Goal: Book appointment/travel/reservation

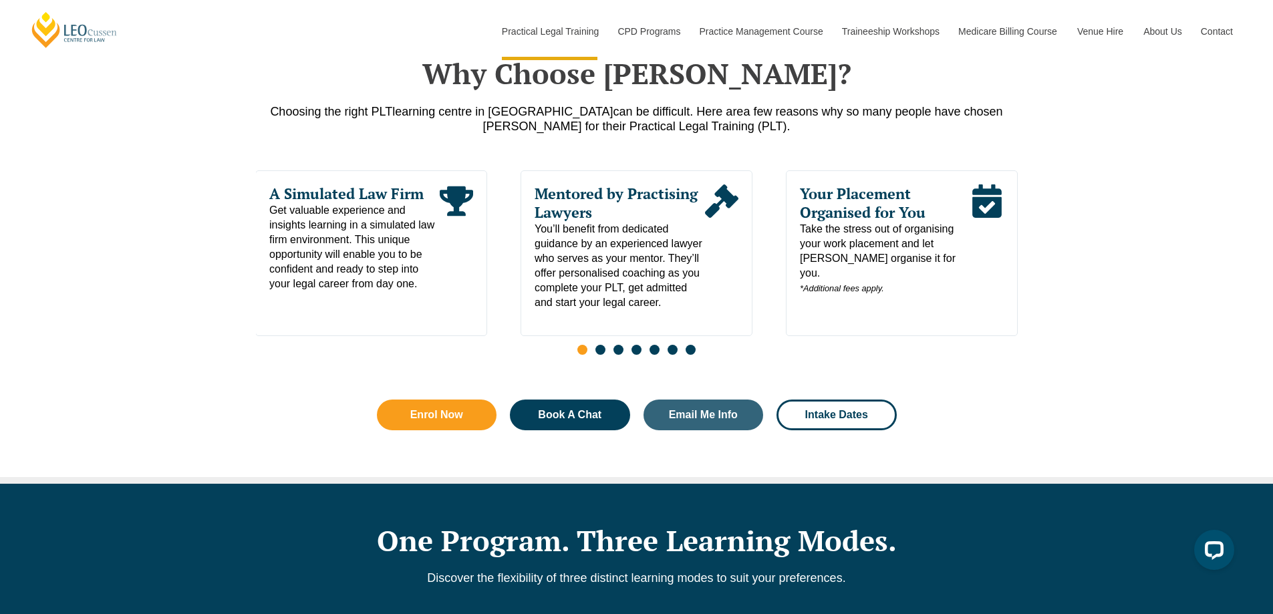
scroll to position [668, 0]
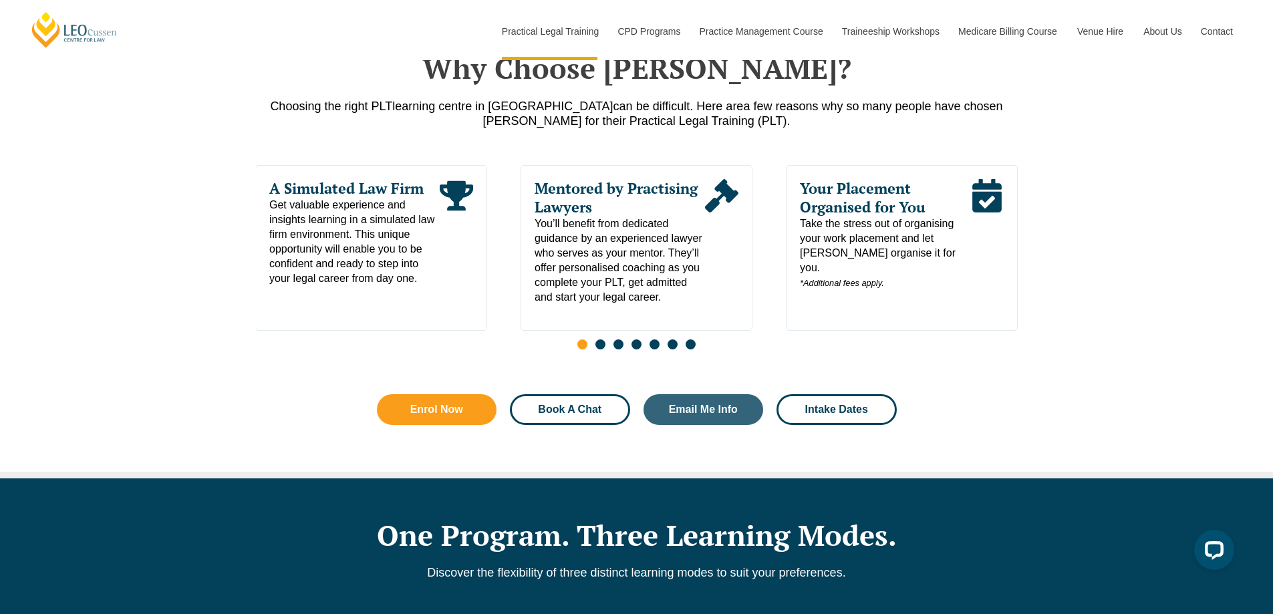
click at [578, 415] on span "Book A Chat" at bounding box center [569, 409] width 63 height 11
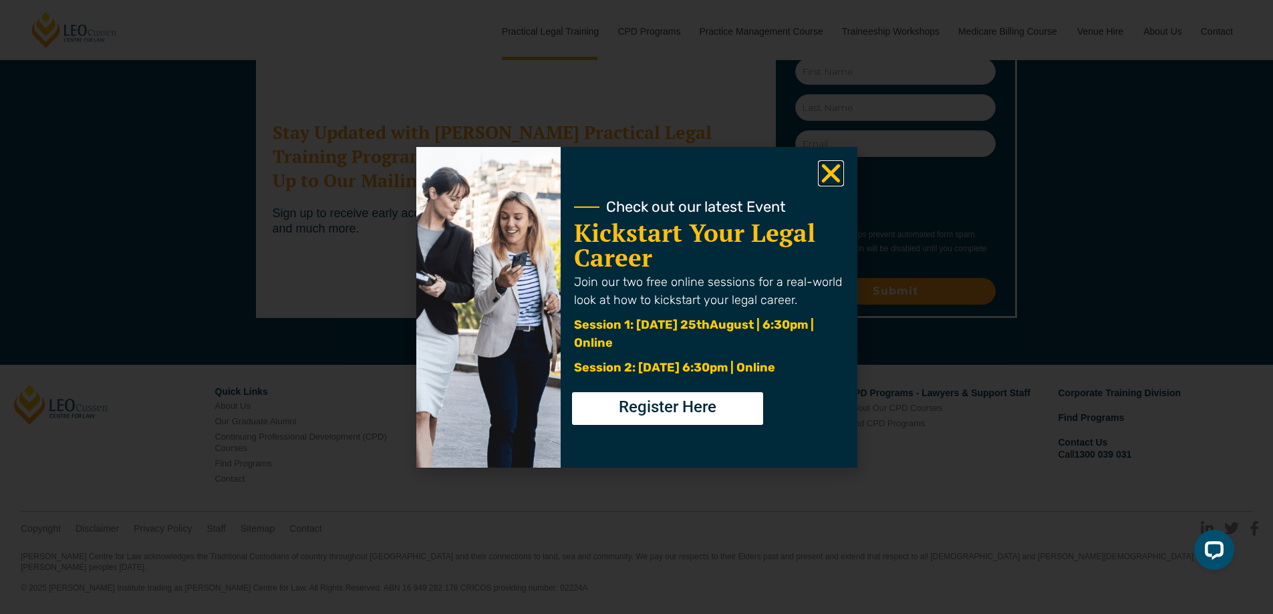
scroll to position [7307, 0]
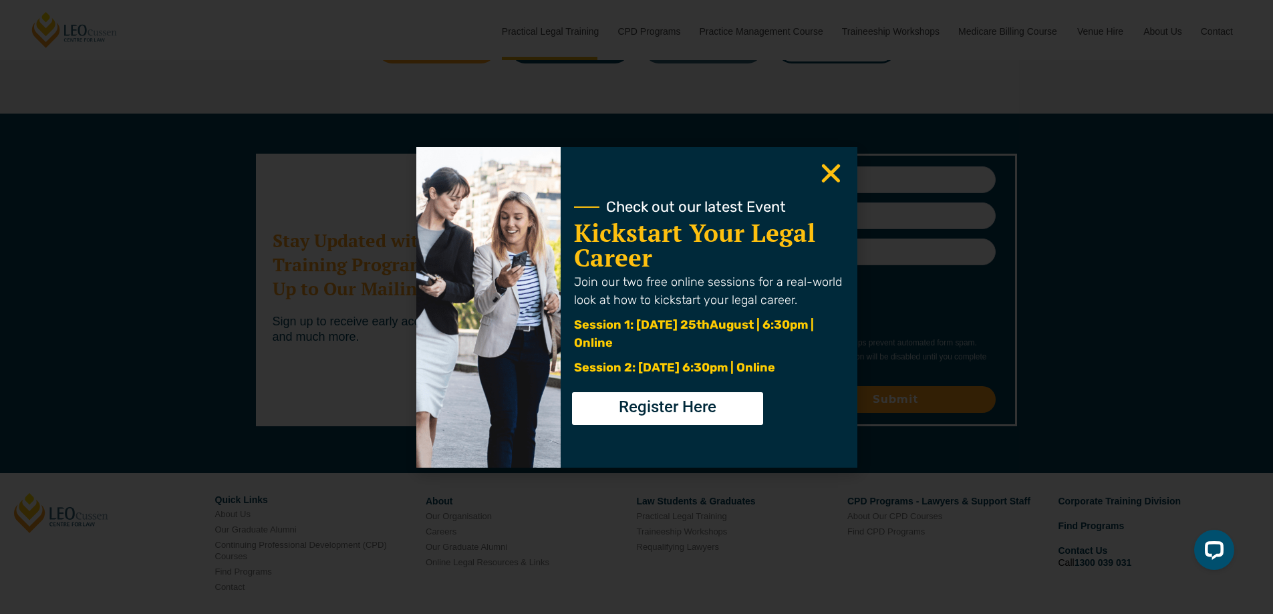
click at [820, 177] on icon "Close" at bounding box center [831, 173] width 26 height 26
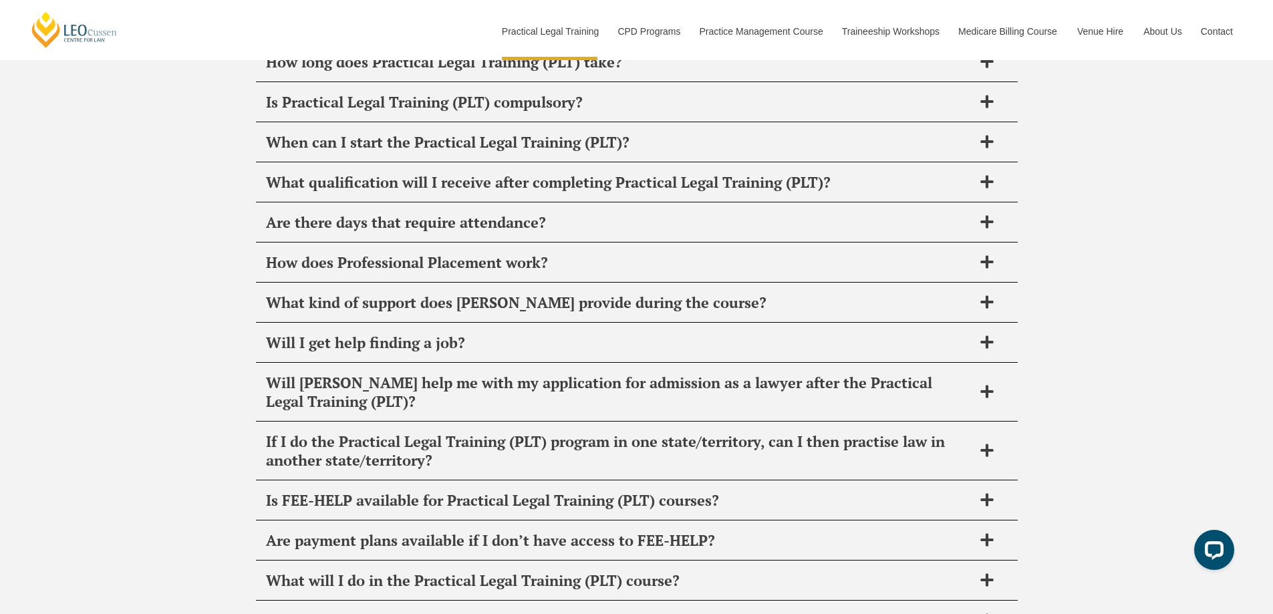
scroll to position [6439, 0]
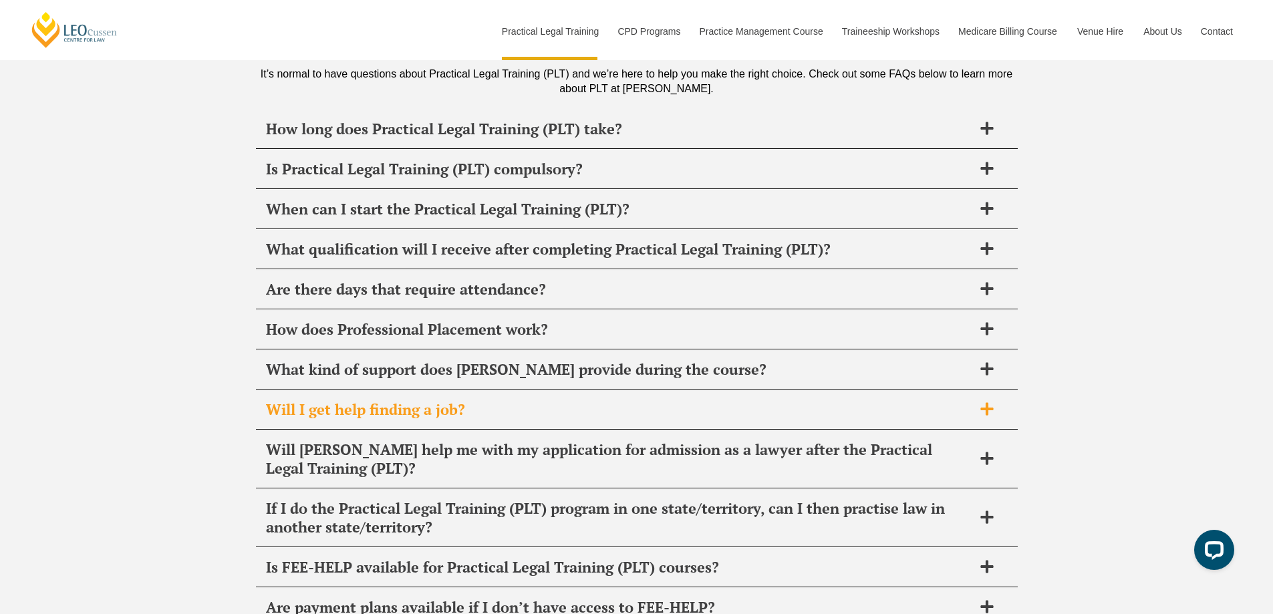
click at [361, 400] on span "Will I get help finding a job?" at bounding box center [619, 409] width 707 height 19
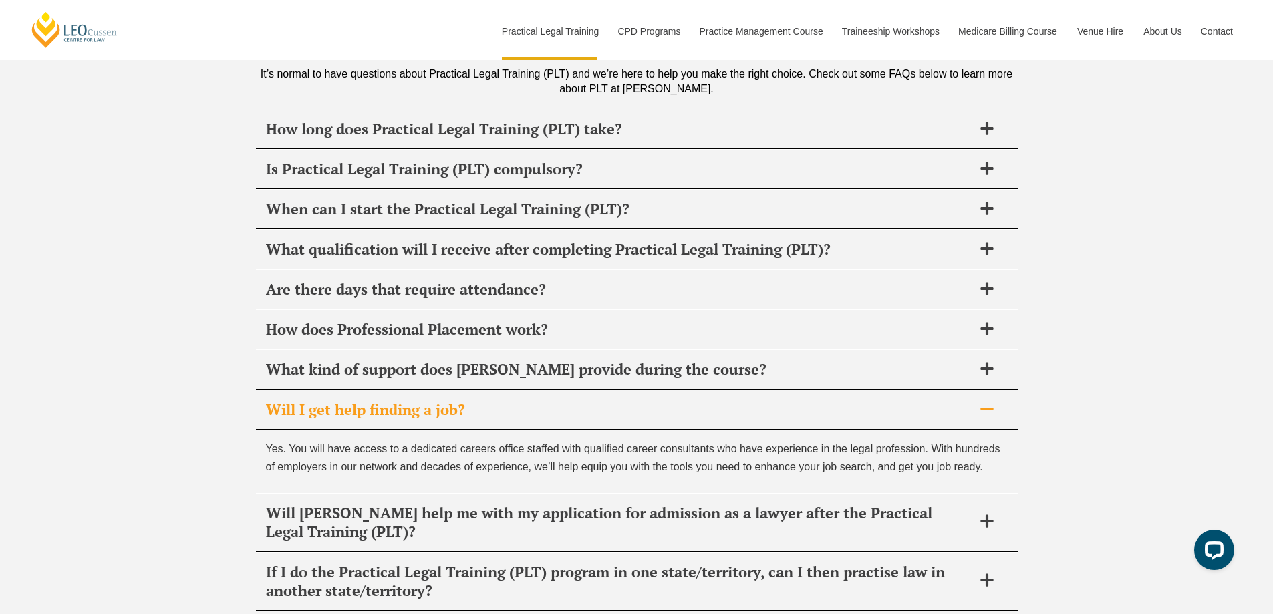
click at [361, 400] on span "Will I get help finding a job?" at bounding box center [619, 409] width 707 height 19
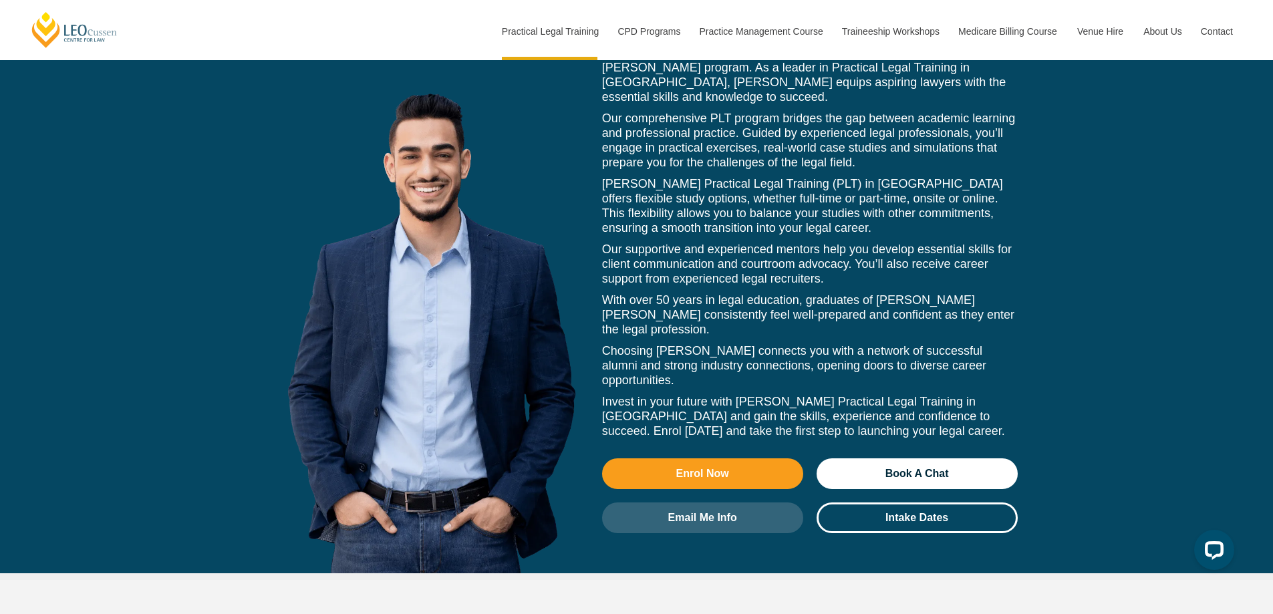
scroll to position [5837, 0]
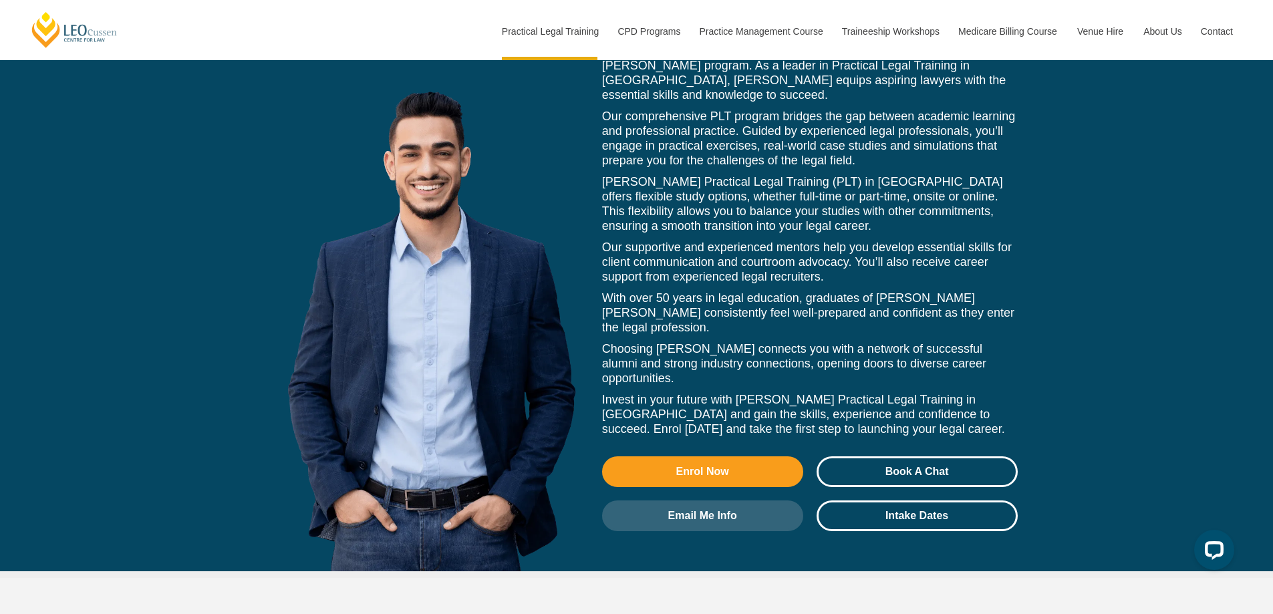
click at [924, 466] on span "Book A Chat" at bounding box center [916, 471] width 63 height 11
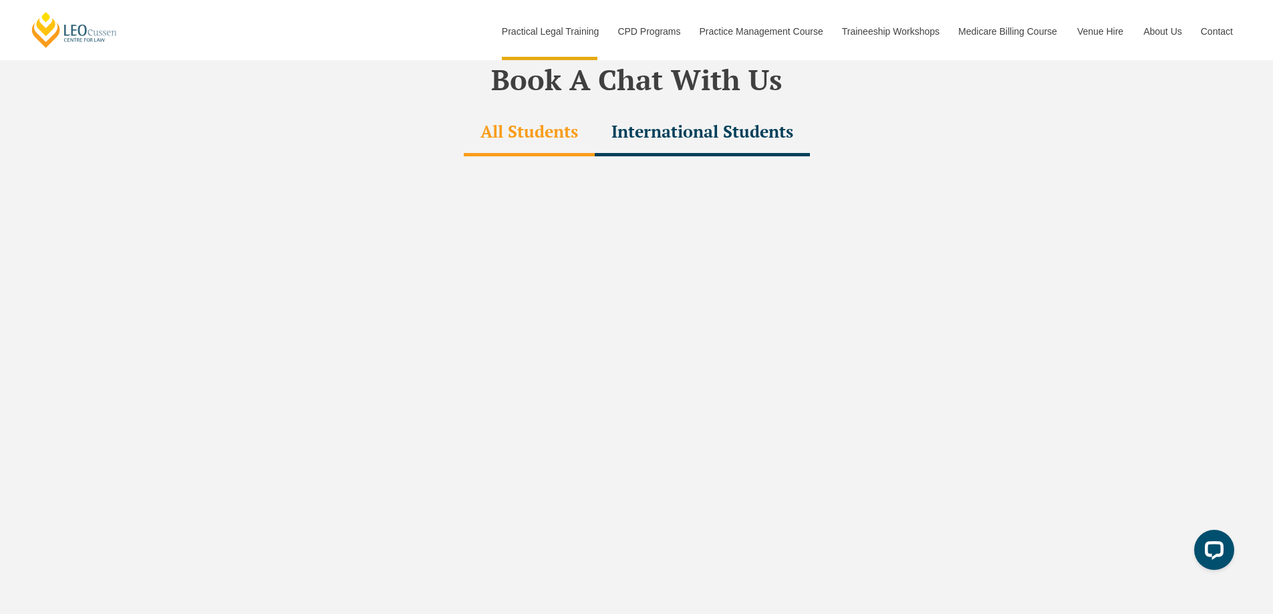
scroll to position [4089, 0]
